Goal: Transaction & Acquisition: Obtain resource

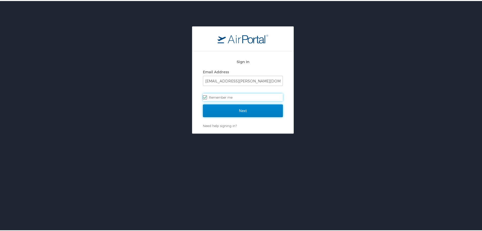
click at [245, 111] on input "Next" at bounding box center [243, 109] width 80 height 13
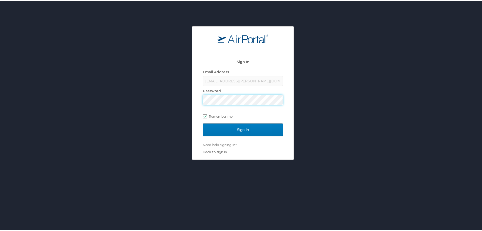
click at [203, 122] on input "Sign In" at bounding box center [243, 128] width 80 height 13
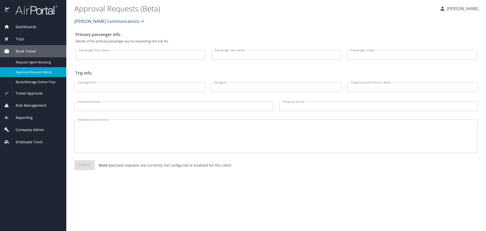
select select "US"
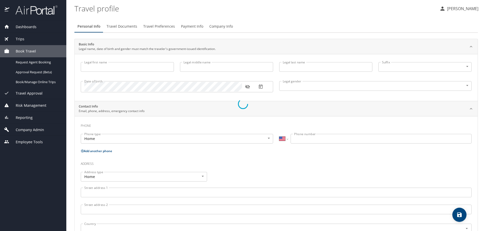
type input "Natalie"
type input "Ann"
type input "Tuckett"
type input "Female"
type input "Tim"
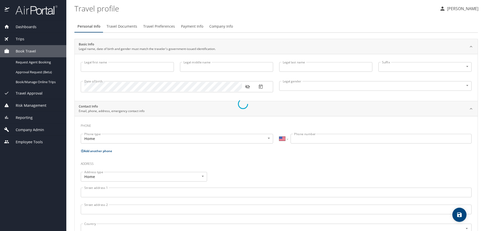
type input "Tuckett"
type input "(435) 770-2219"
select select "US"
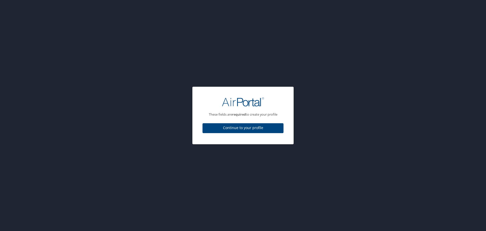
click at [251, 129] on span "Continue to your profile" at bounding box center [243, 128] width 73 height 6
select select "US"
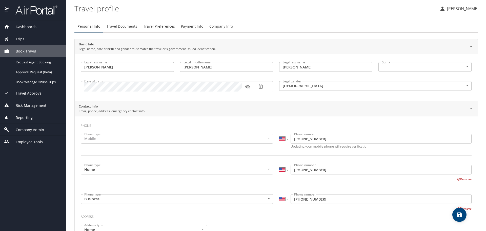
click at [25, 41] on div "Trips" at bounding box center [33, 39] width 58 height 6
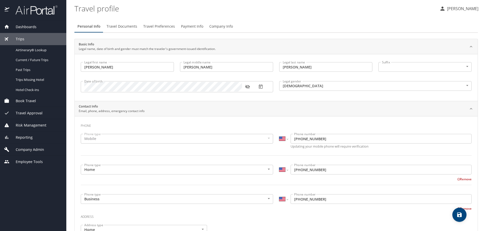
click at [36, 149] on span "Company Admin" at bounding box center [26, 150] width 35 height 6
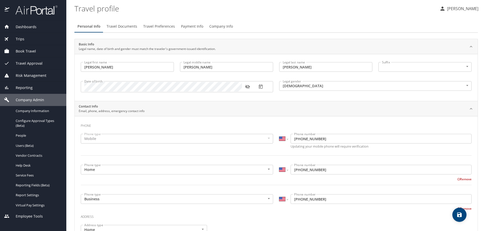
click at [29, 98] on span "Company Admin" at bounding box center [26, 100] width 35 height 6
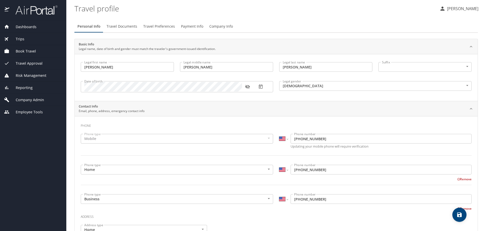
click at [27, 98] on span "Company Admin" at bounding box center [26, 100] width 35 height 6
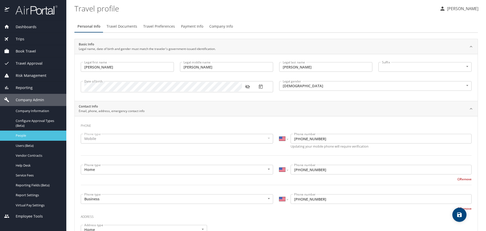
click at [30, 136] on span "People" at bounding box center [38, 135] width 45 height 5
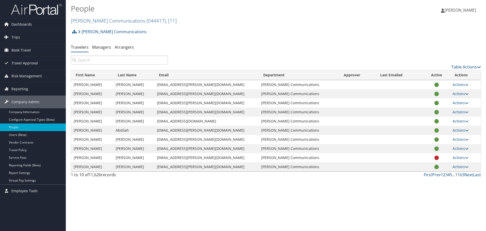
click at [96, 61] on input "search" at bounding box center [119, 59] width 97 height 9
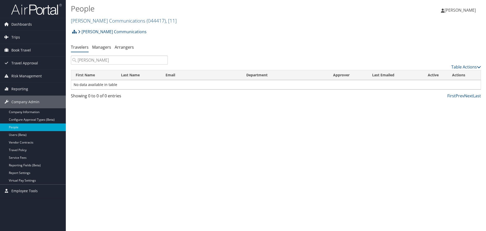
click at [98, 60] on input "heintskill" at bounding box center [119, 59] width 97 height 9
drag, startPoint x: 99, startPoint y: 61, endPoint x: 48, endPoint y: 63, distance: 51.0
click at [48, 63] on div "Dashboards AirPortal 360™ (Manager) My Travel Dashboard Trips Airtinerary® Look…" at bounding box center [243, 115] width 486 height 231
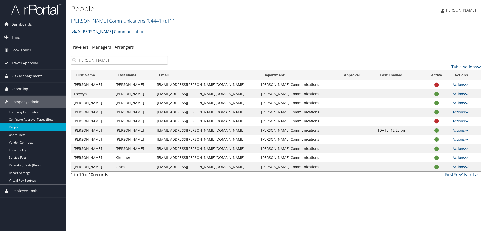
click at [77, 60] on input "bailey" at bounding box center [119, 59] width 97 height 9
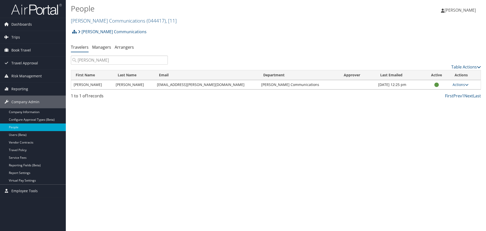
type input "shari bailey"
click at [139, 85] on td "Bailey" at bounding box center [133, 84] width 41 height 9
drag, startPoint x: 102, startPoint y: 60, endPoint x: 38, endPoint y: 63, distance: 64.4
click at [42, 61] on div "Dashboards AirPortal 360™ (Manager) My Travel Dashboard Trips Airtinerary® Look…" at bounding box center [243, 115] width 486 height 231
click at [124, 47] on link "Arrangers" at bounding box center [124, 47] width 19 height 6
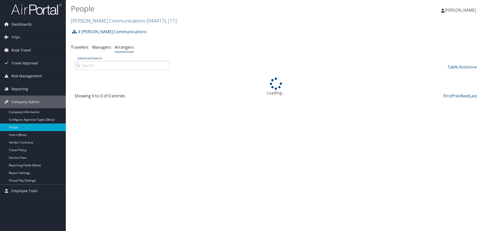
click at [89, 68] on input "Advanced Search" at bounding box center [122, 65] width 95 height 9
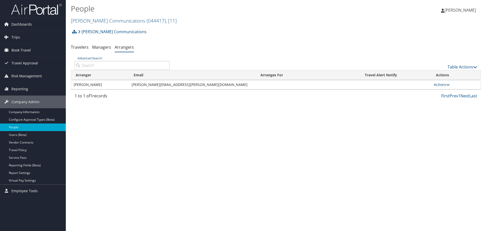
paste input "shari bailey"
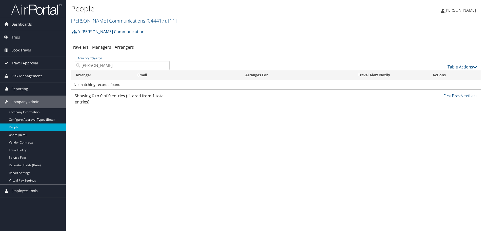
type input "shari bailey"
click at [200, 42] on div "Sorenson Communications Account Structure Sorenson Communications (044417) × Cr…" at bounding box center [276, 67] width 410 height 81
click at [130, 84] on td "No matching records found" at bounding box center [276, 84] width 410 height 9
click at [25, 41] on link "Trips" at bounding box center [33, 37] width 66 height 13
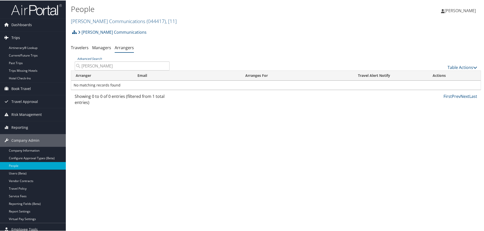
click at [19, 37] on span "Trips" at bounding box center [15, 37] width 9 height 13
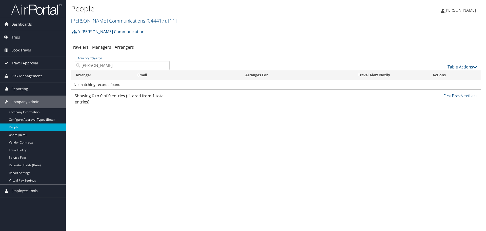
click at [21, 38] on link "Trips" at bounding box center [33, 37] width 66 height 13
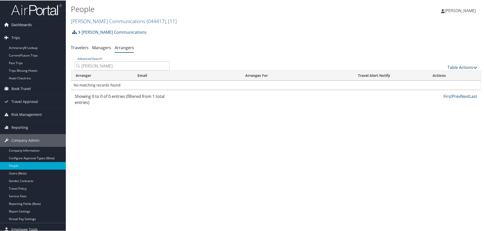
click at [9, 25] on icon at bounding box center [7, 24] width 8 height 8
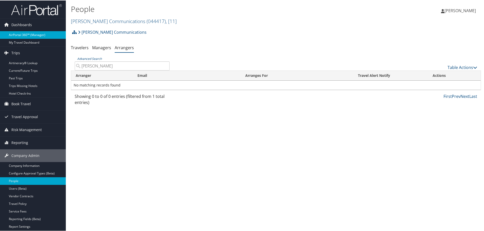
click at [13, 35] on link "AirPortal 360™ (Manager)" at bounding box center [33, 35] width 66 height 8
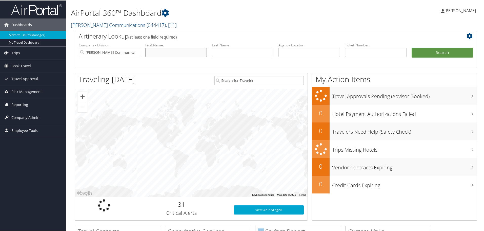
click at [163, 51] on input "text" at bounding box center [176, 51] width 62 height 9
click at [239, 52] on input "text" at bounding box center [243, 51] width 62 height 9
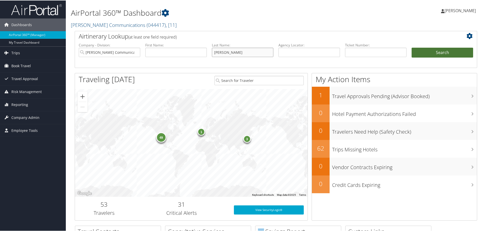
type input "[PERSON_NAME]"
click at [446, 52] on button "Search" at bounding box center [443, 52] width 62 height 10
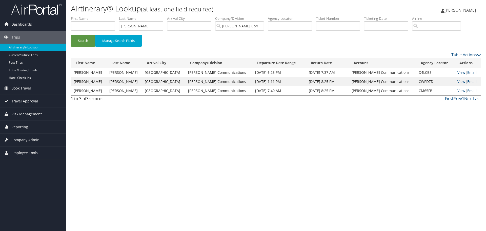
click at [133, 71] on td "[PERSON_NAME]" at bounding box center [125, 72] width 36 height 9
click at [458, 73] on link "View" at bounding box center [462, 72] width 8 height 5
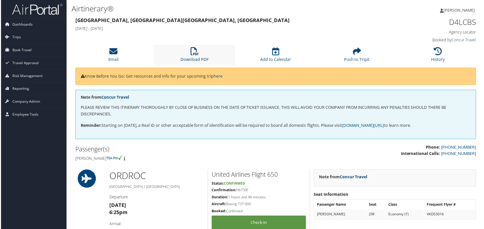
click at [194, 48] on icon at bounding box center [194, 51] width 8 height 8
click at [437, 52] on icon at bounding box center [439, 51] width 8 height 8
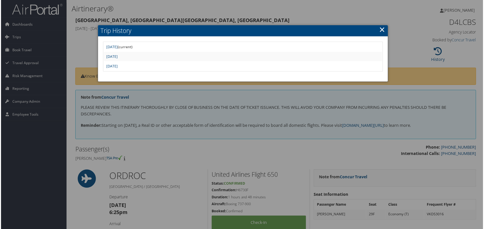
click at [454, 91] on div at bounding box center [243, 115] width 486 height 231
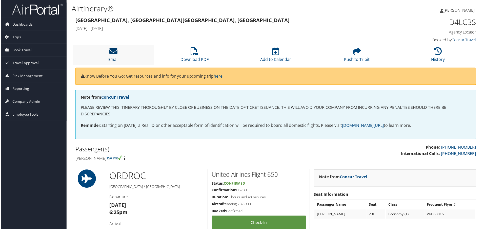
click at [115, 55] on icon at bounding box center [113, 51] width 8 height 8
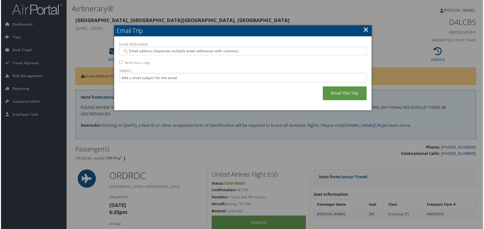
click at [146, 52] on input "Email Address(es):" at bounding box center [243, 51] width 242 height 5
type input "[EMAIL_ADDRESS][PERSON_NAME][DOMAIN_NAME]"
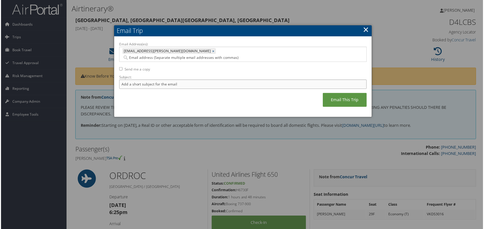
click at [140, 80] on input "Subject:" at bounding box center [243, 84] width 249 height 9
type input "[PERSON_NAME] [GEOGRAPHIC_DATA] to [GEOGRAPHIC_DATA]"
click at [119, 67] on input "Send me a copy" at bounding box center [120, 68] width 3 height 3
checkbox input "true"
click at [343, 94] on link "Email This Trip" at bounding box center [345, 100] width 44 height 14
